Goal: Task Accomplishment & Management: Use online tool/utility

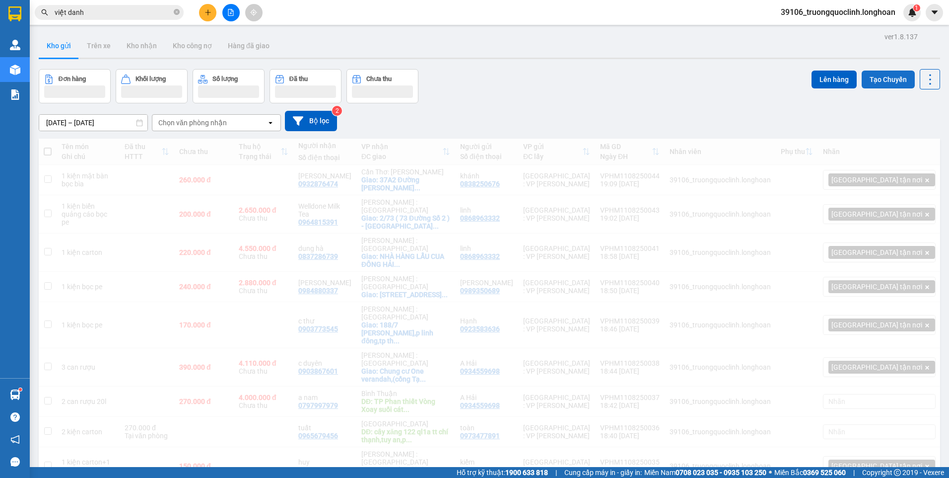
click at [882, 71] on button "Tạo Chuyến" at bounding box center [888, 79] width 53 height 18
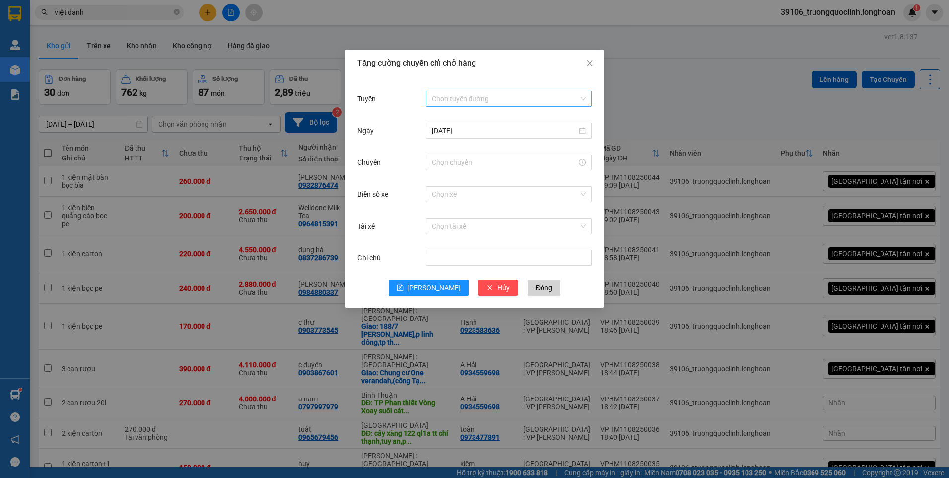
click at [497, 96] on input "Tuyến" at bounding box center [505, 98] width 147 height 15
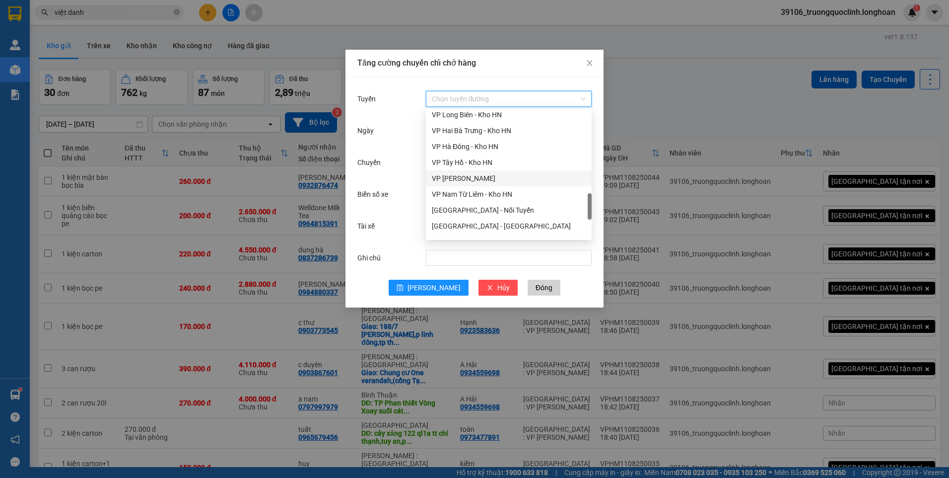
click at [492, 179] on div "VP [PERSON_NAME]" at bounding box center [509, 178] width 154 height 11
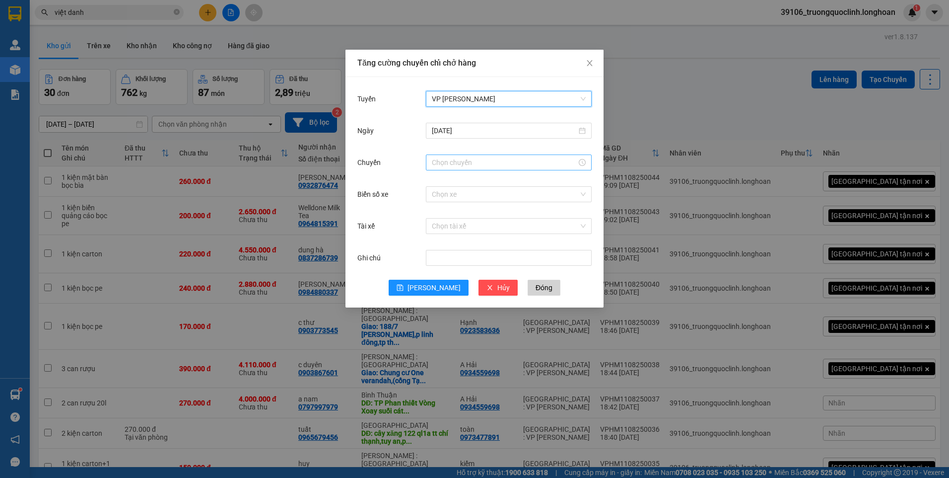
click at [478, 161] on input "Chuyến" at bounding box center [504, 162] width 145 height 11
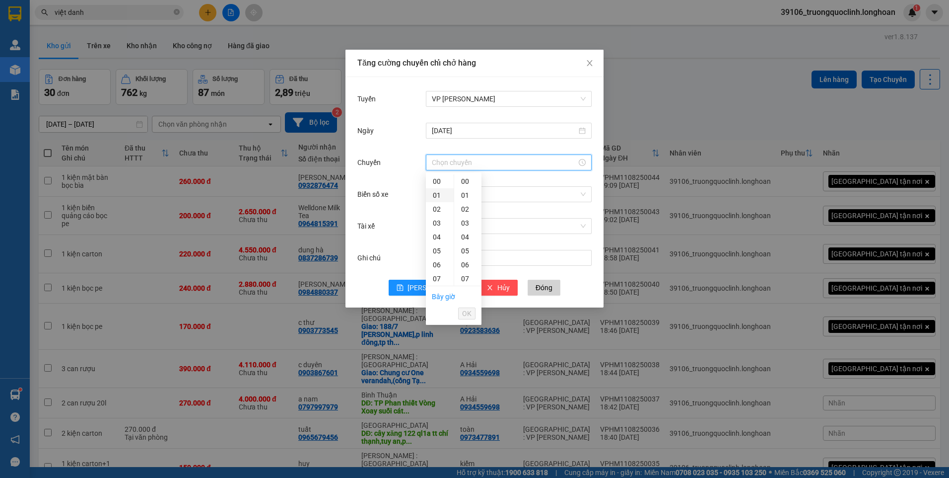
scroll to position [149, 0]
click at [439, 223] on div "21" at bounding box center [440, 225] width 28 height 14
type input "21:00"
click at [472, 313] on button "OK" at bounding box center [466, 313] width 17 height 12
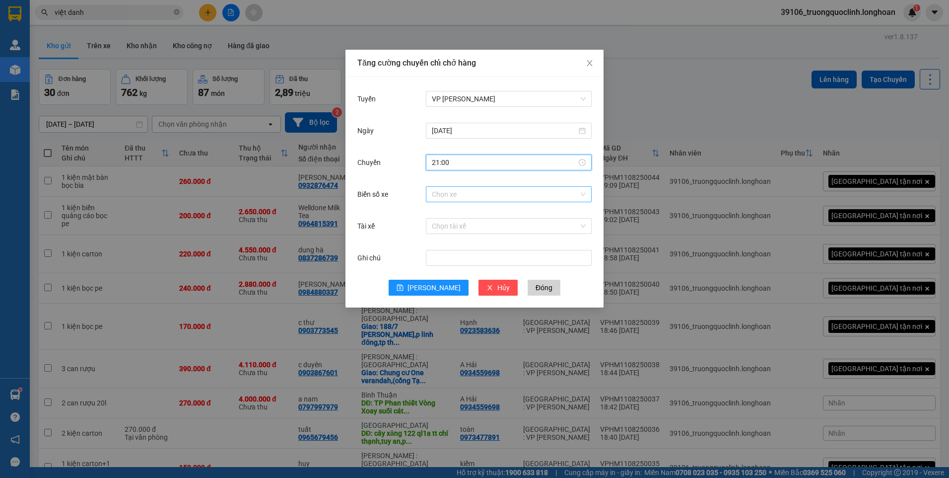
click at [491, 198] on input "Biển số xe" at bounding box center [505, 194] width 147 height 15
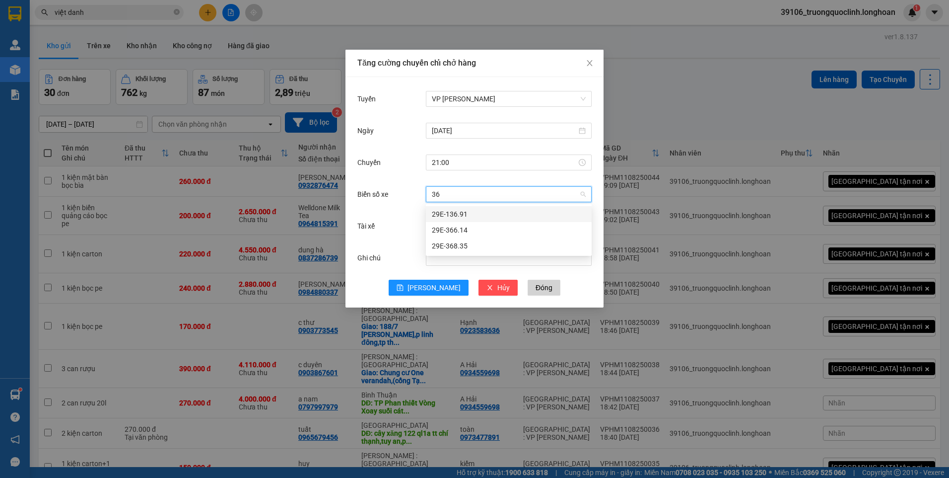
type input "366"
click at [464, 212] on div "29E-366.14" at bounding box center [509, 214] width 154 height 11
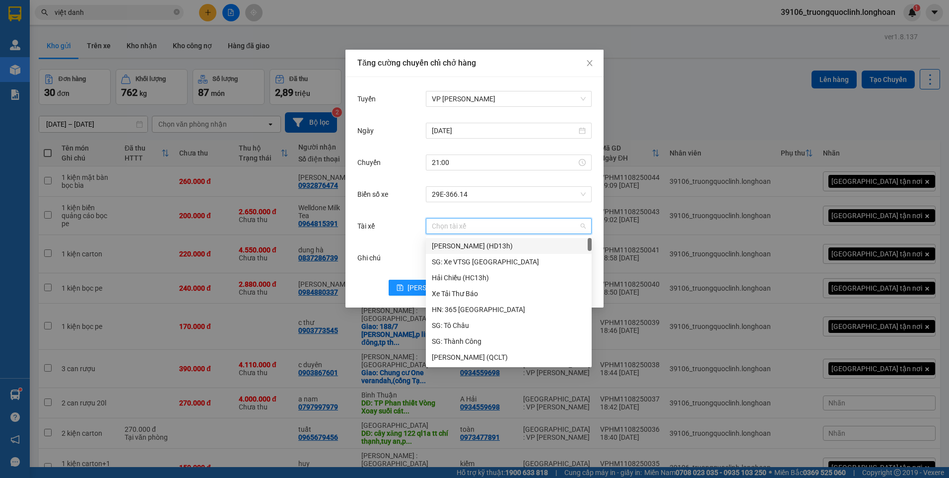
click at [482, 225] on input "Tài xế" at bounding box center [505, 225] width 147 height 15
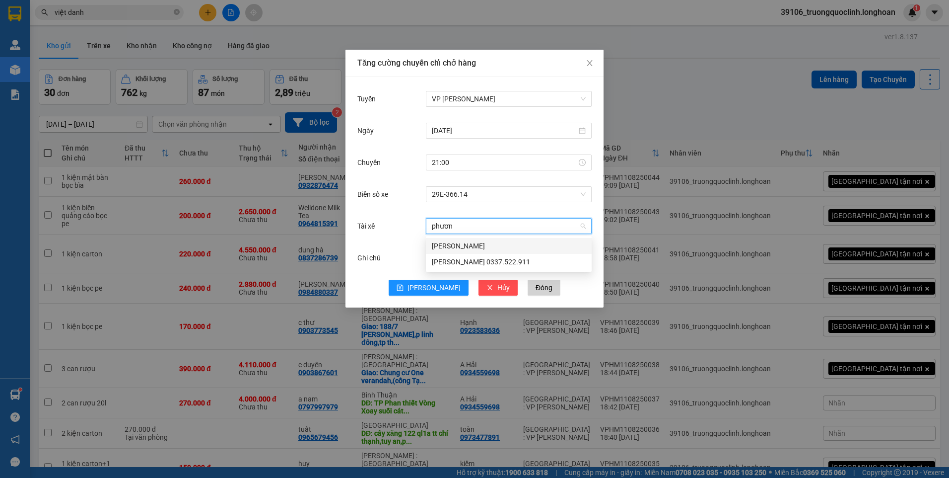
type input "phương"
click at [488, 260] on div "[PERSON_NAME] 0337.522.911" at bounding box center [509, 261] width 154 height 11
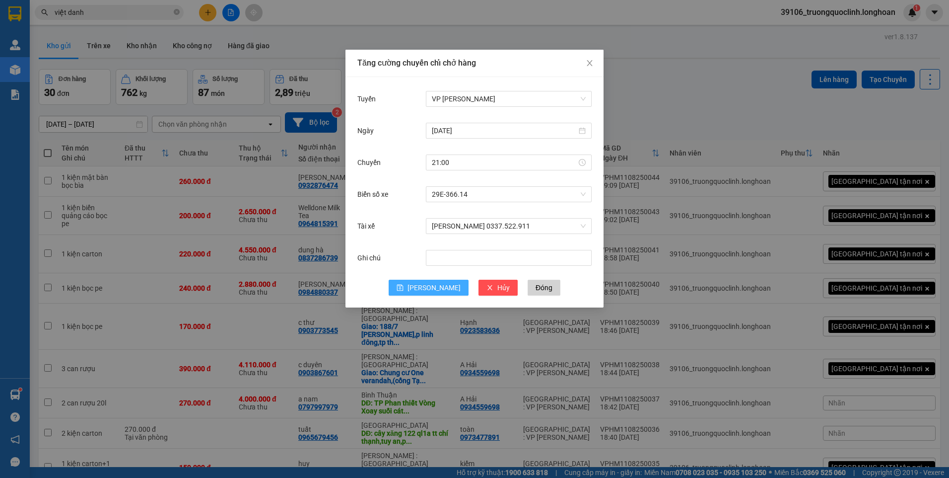
click at [437, 286] on span "[PERSON_NAME]" at bounding box center [434, 287] width 53 height 11
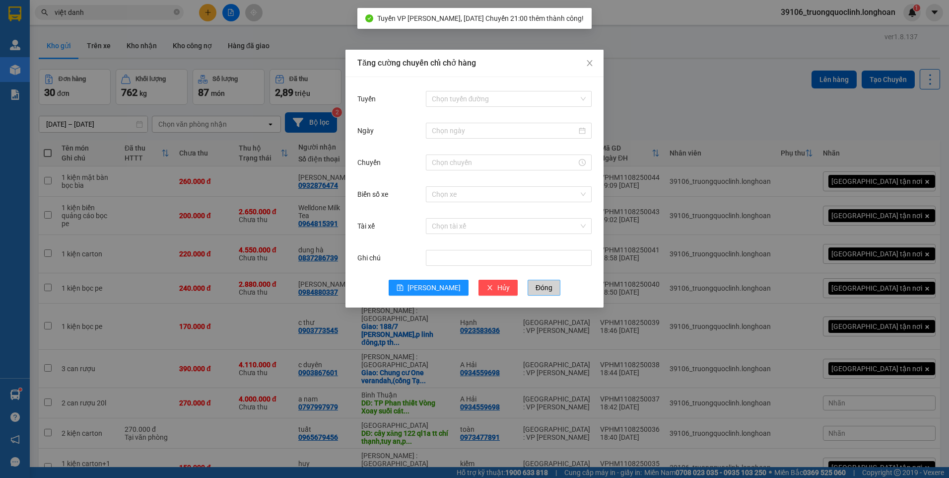
click at [536, 286] on span "Đóng" at bounding box center [544, 287] width 17 height 11
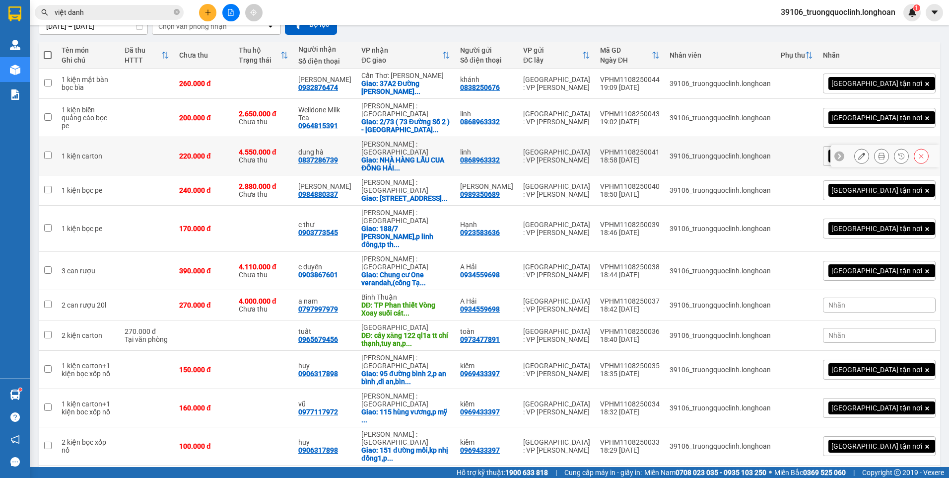
scroll to position [0, 0]
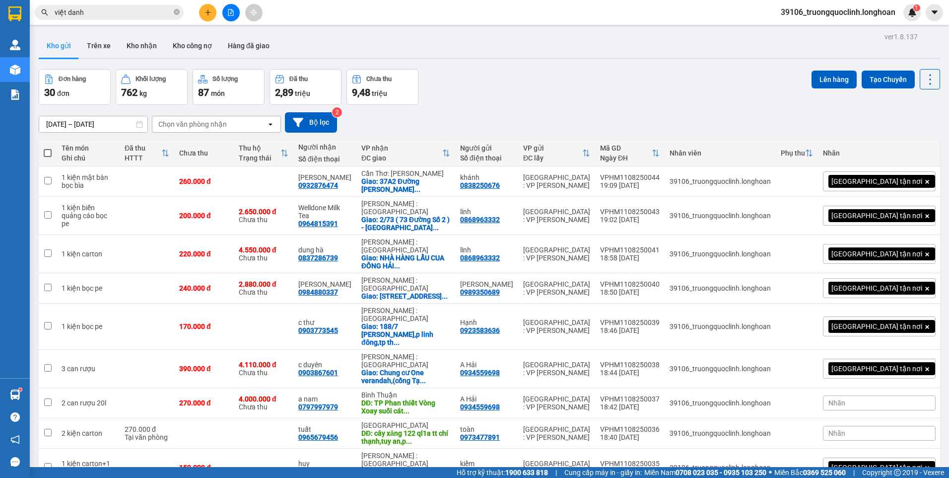
click at [48, 151] on span at bounding box center [48, 153] width 8 height 8
click at [48, 148] on input "checkbox" at bounding box center [48, 148] width 0 height 0
checkbox input "true"
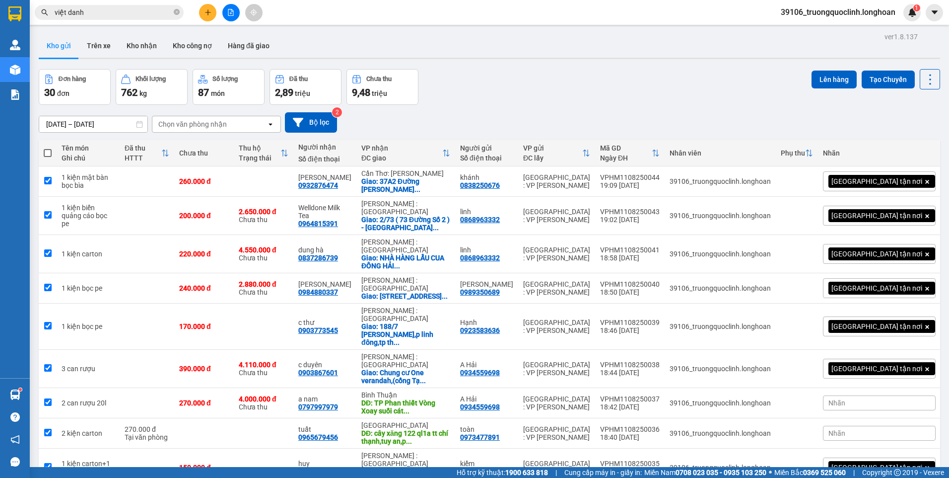
checkbox input "true"
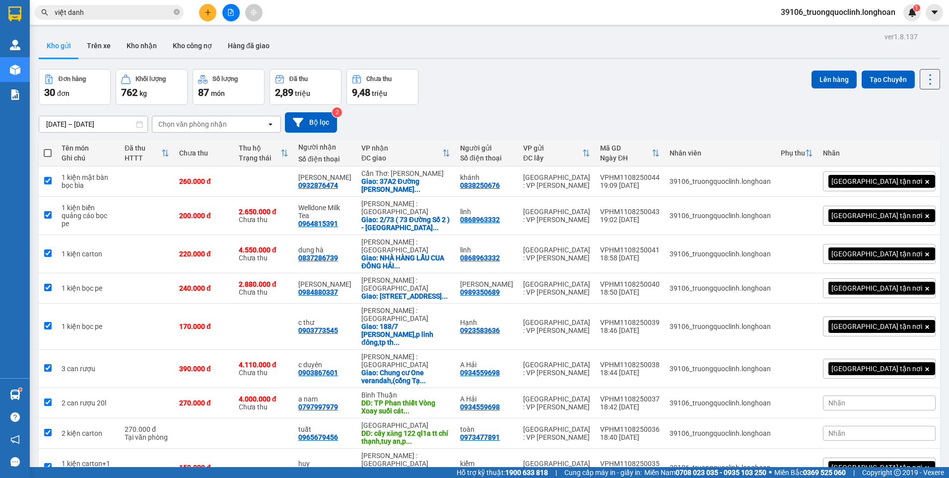
checkbox input "true"
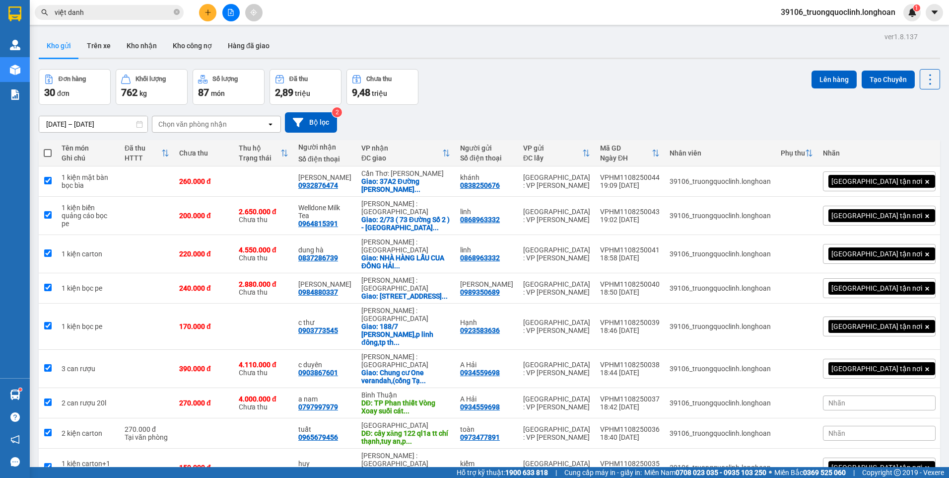
checkbox input "true"
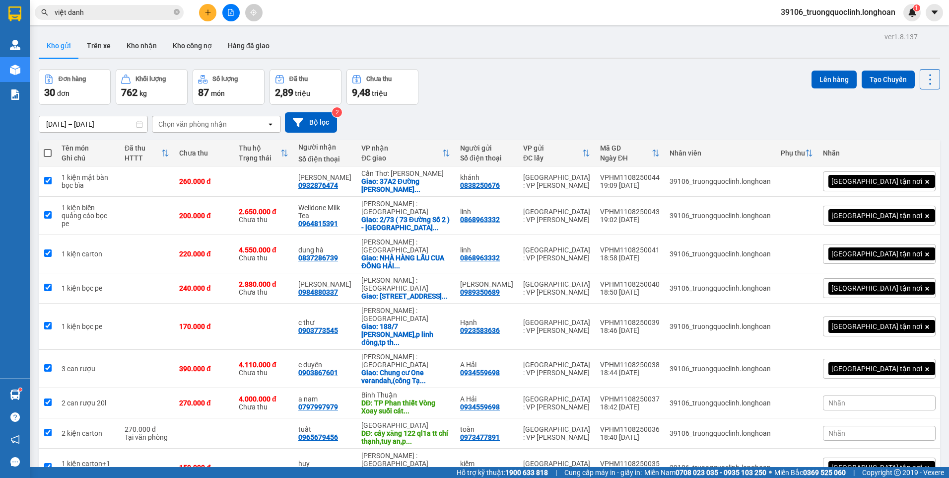
checkbox input "true"
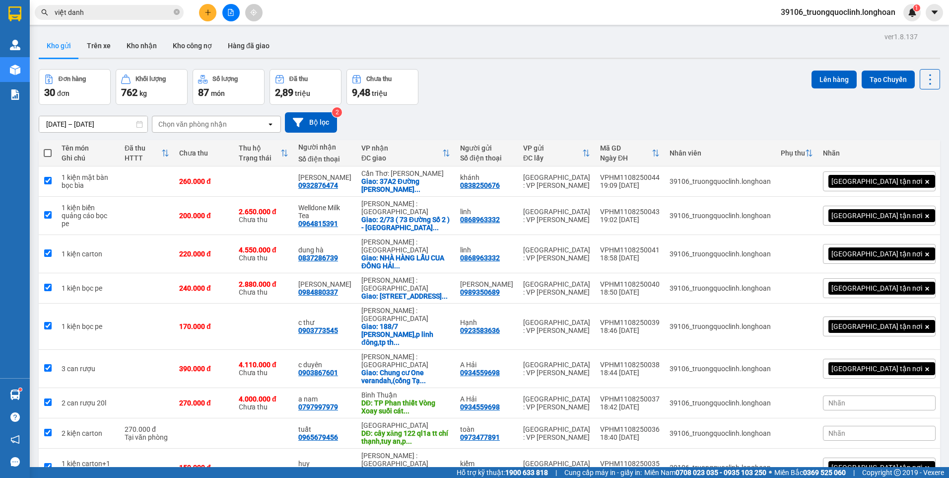
checkbox input "true"
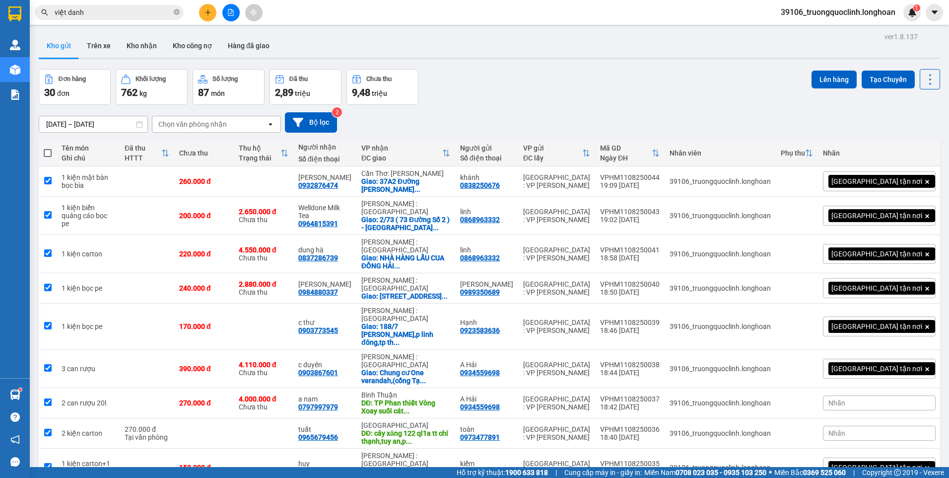
checkbox input "true"
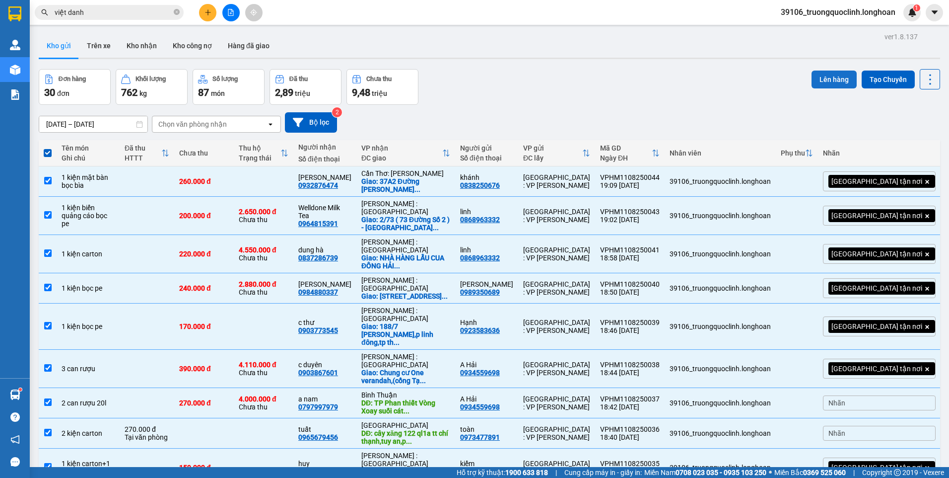
click at [838, 83] on button "Lên hàng" at bounding box center [834, 79] width 45 height 18
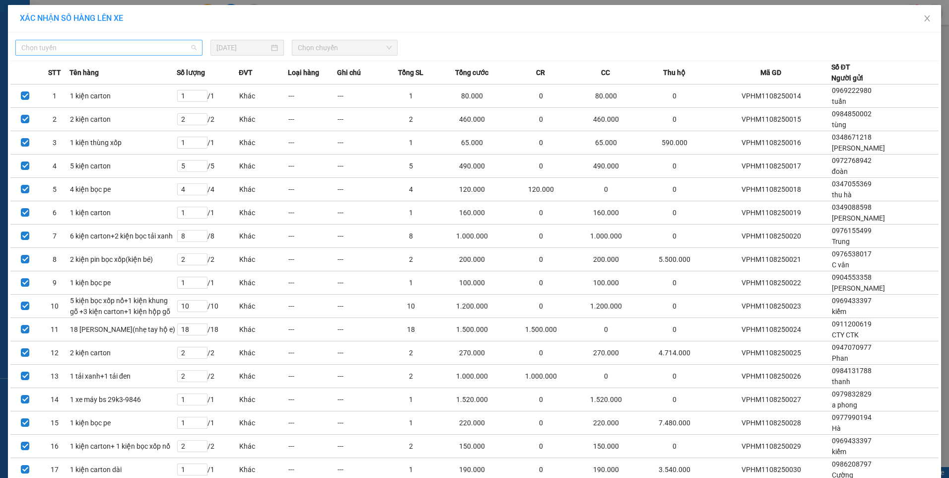
click at [177, 50] on span "Chọn tuyến" at bounding box center [108, 47] width 175 height 15
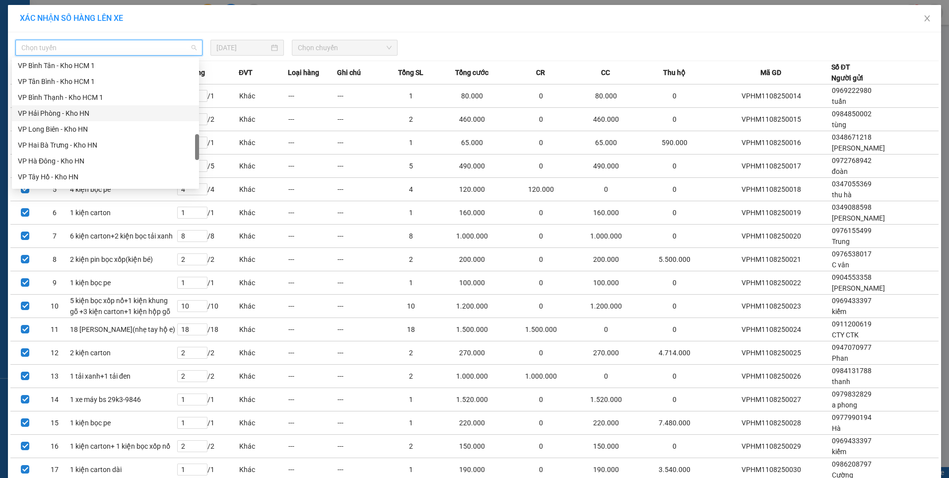
scroll to position [546, 0]
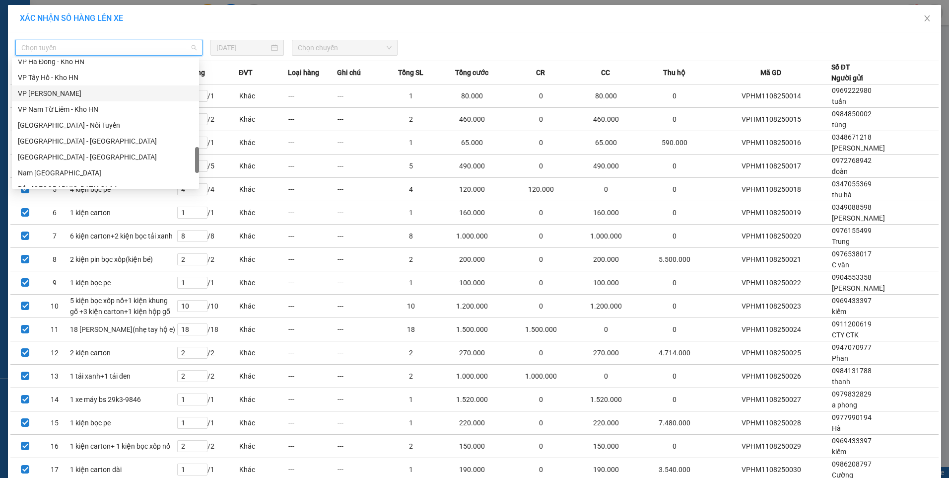
click at [62, 88] on div "VP [PERSON_NAME]" at bounding box center [105, 93] width 175 height 11
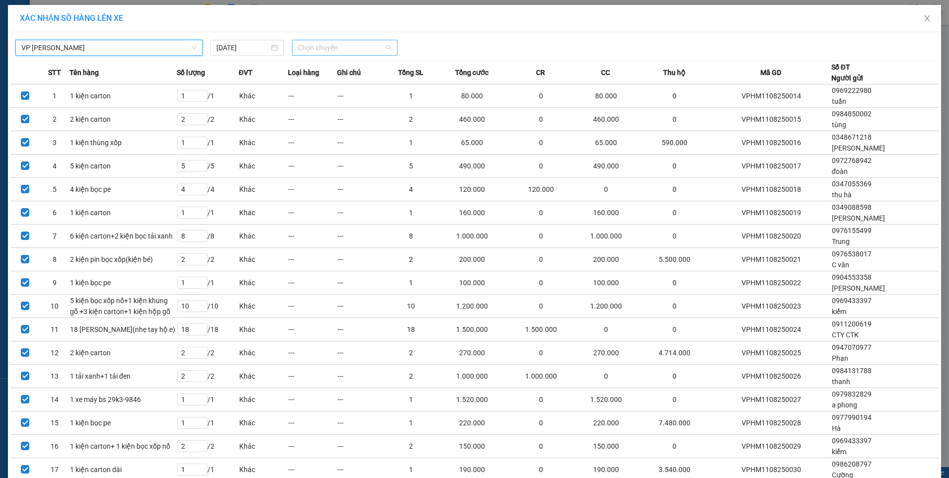
drag, startPoint x: 332, startPoint y: 49, endPoint x: 341, endPoint y: 63, distance: 16.5
click at [333, 49] on span "Chọn chuyến" at bounding box center [345, 47] width 94 height 15
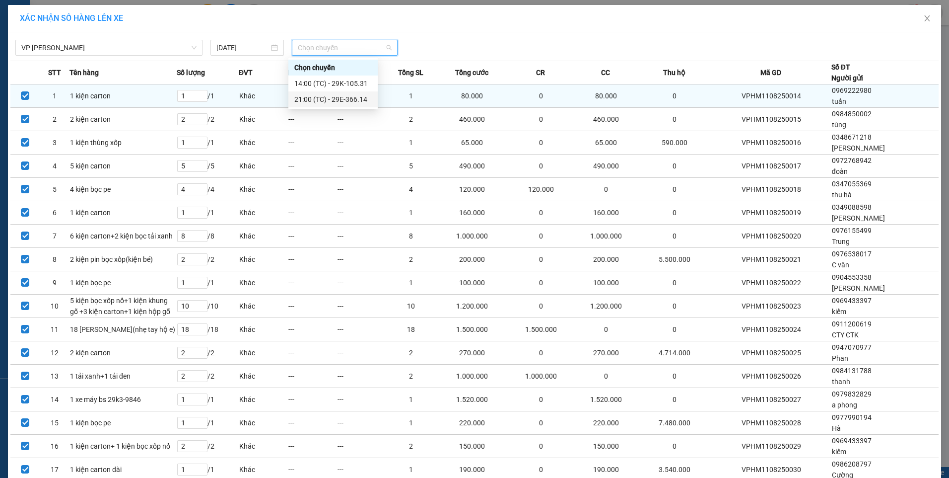
click at [323, 98] on div "21:00 (TC) - 29E-366.14" at bounding box center [332, 99] width 77 height 11
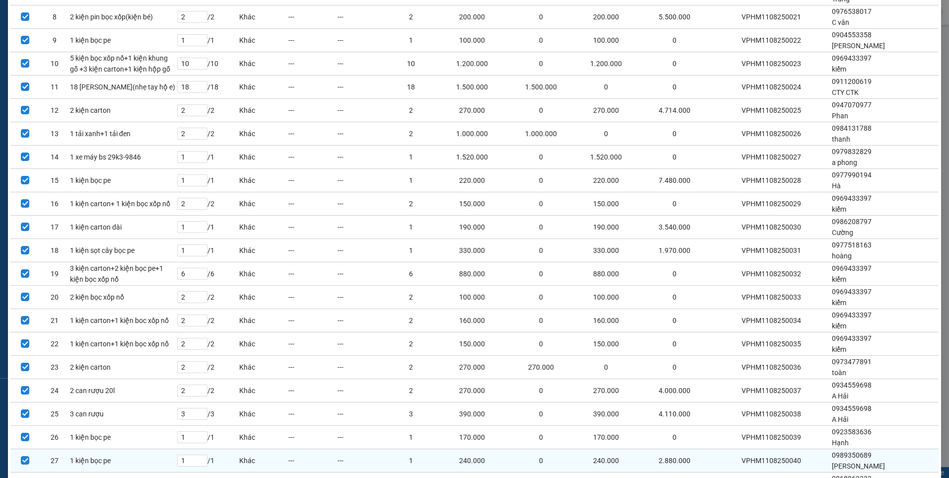
scroll to position [413, 0]
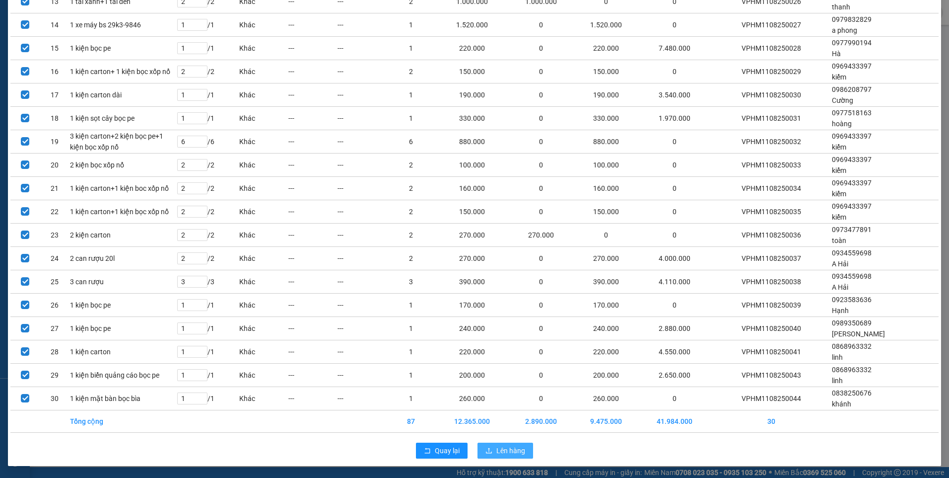
click at [507, 448] on span "Lên hàng" at bounding box center [510, 450] width 29 height 11
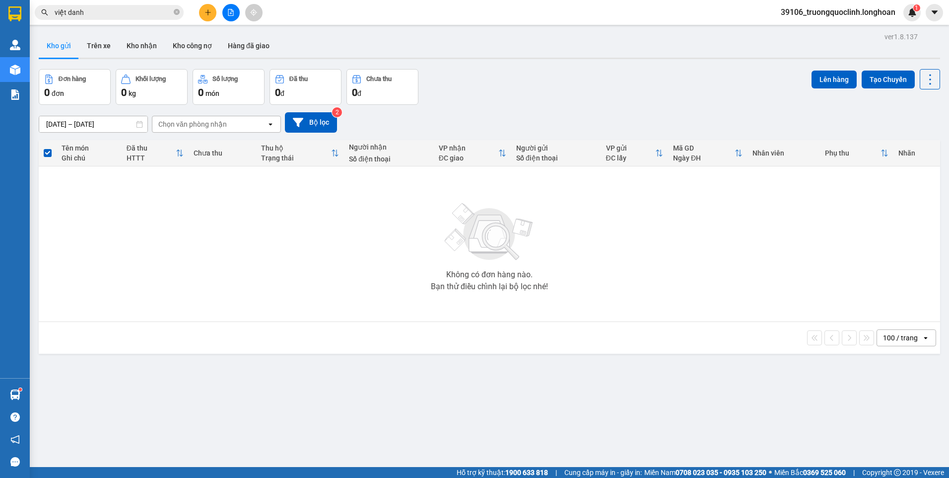
click at [227, 4] on div at bounding box center [231, 12] width 74 height 17
click at [229, 9] on icon "file-add" at bounding box center [230, 12] width 5 height 7
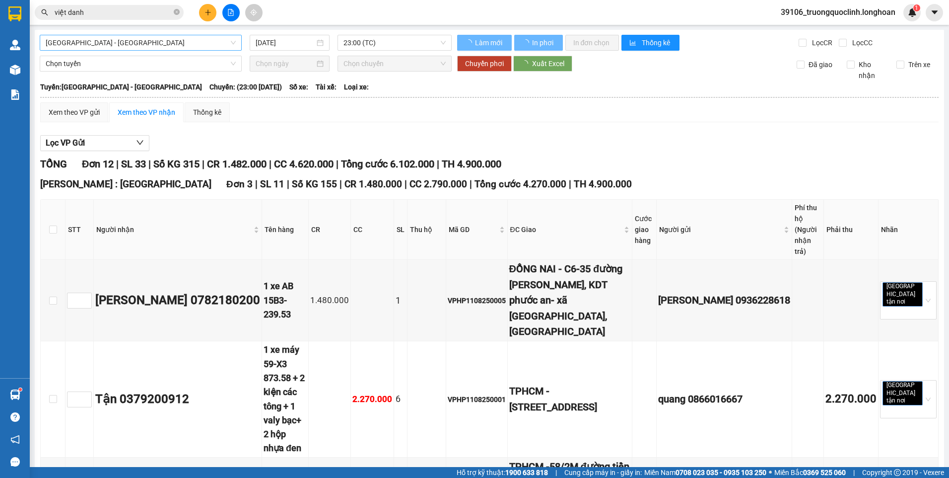
click at [150, 46] on span "[GEOGRAPHIC_DATA] - [GEOGRAPHIC_DATA]" at bounding box center [141, 42] width 190 height 15
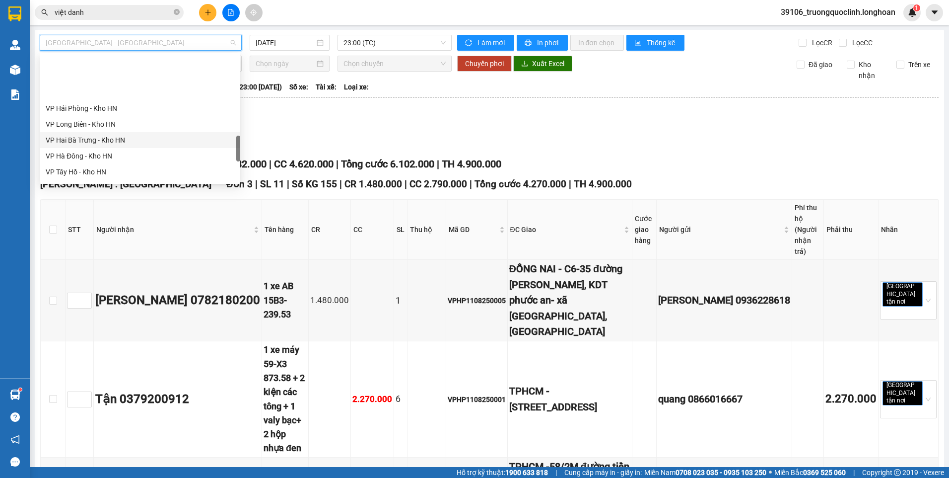
scroll to position [496, 0]
click at [100, 134] on div "VP [PERSON_NAME]" at bounding box center [140, 138] width 189 height 11
type input "[DATE]"
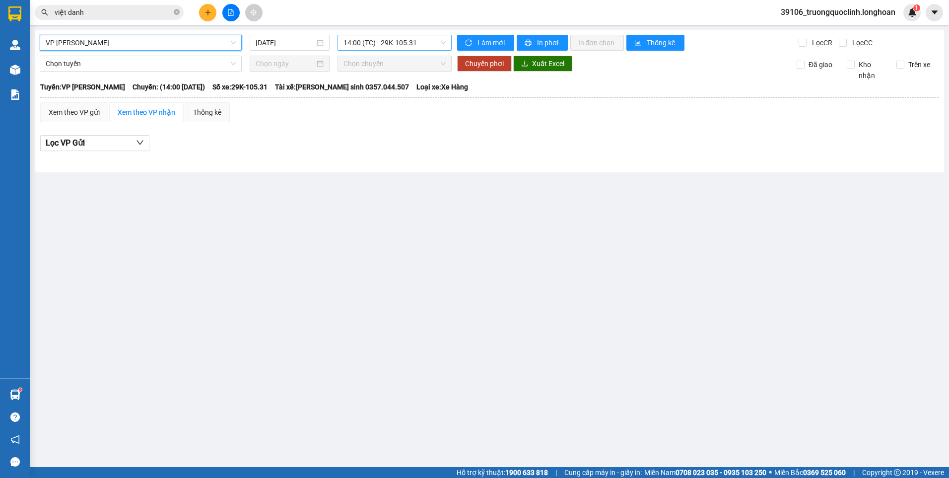
click at [375, 47] on span "14:00 (TC) - 29K-105.31" at bounding box center [395, 42] width 103 height 15
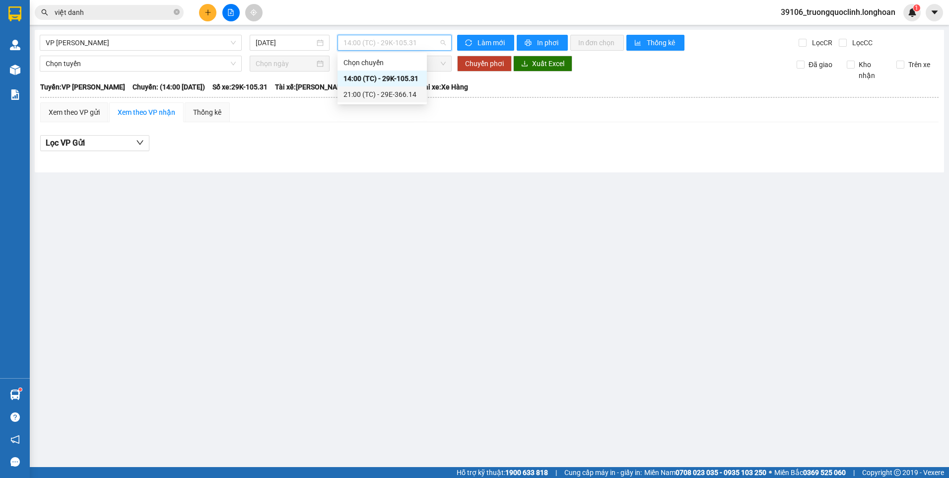
click at [388, 95] on div "21:00 (TC) - 29E-366.14" at bounding box center [382, 94] width 77 height 11
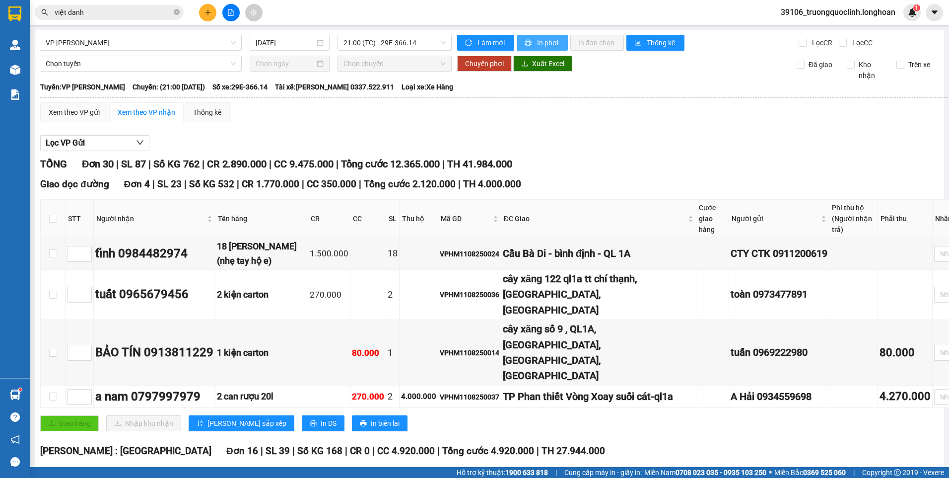
click at [543, 44] on span "In phơi" at bounding box center [548, 42] width 23 height 11
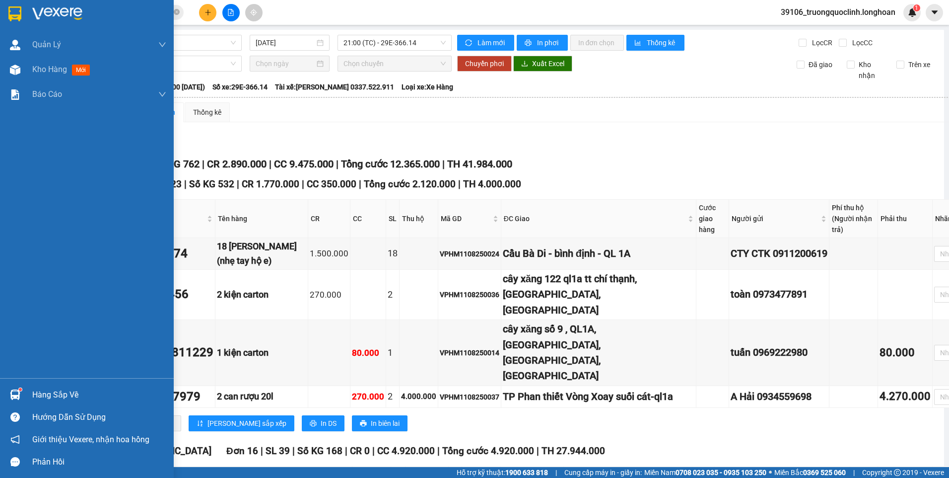
click at [6, 16] on div at bounding box center [14, 13] width 17 height 17
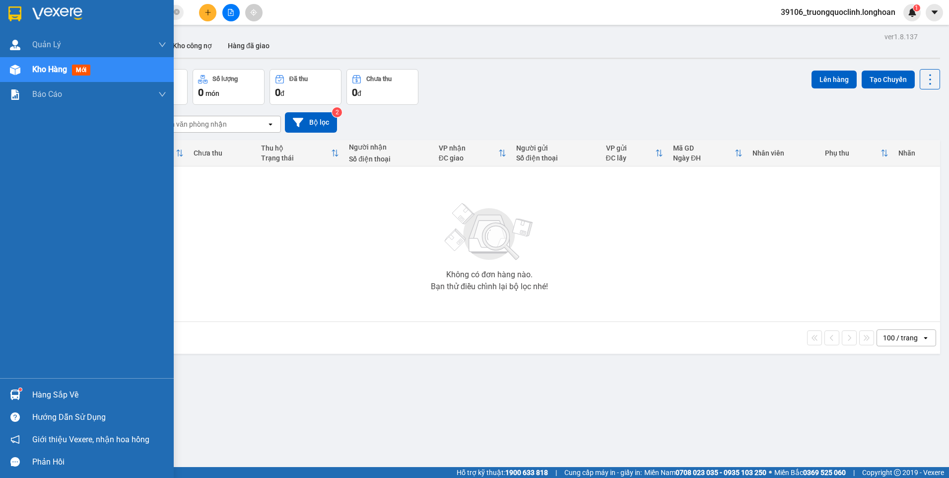
click at [18, 16] on img at bounding box center [14, 13] width 13 height 15
click at [22, 10] on div at bounding box center [14, 13] width 17 height 17
